Goal: Task Accomplishment & Management: Manage account settings

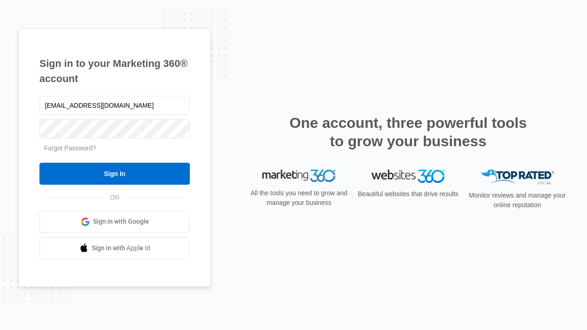
type input "[EMAIL_ADDRESS][DOMAIN_NAME]"
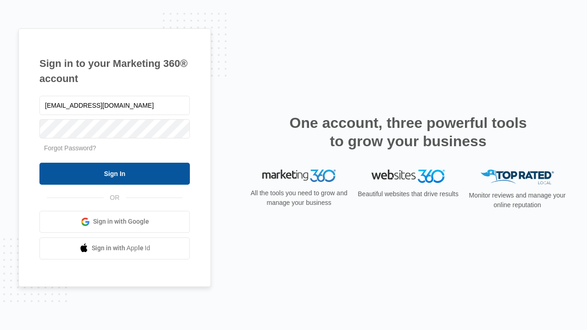
click at [115, 173] on input "Sign In" at bounding box center [114, 174] width 151 height 22
